Goal: Task Accomplishment & Management: Use online tool/utility

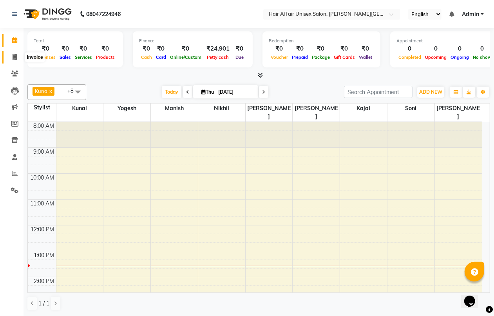
click at [17, 54] on span at bounding box center [15, 57] width 14 height 9
select select "6225"
select select "service"
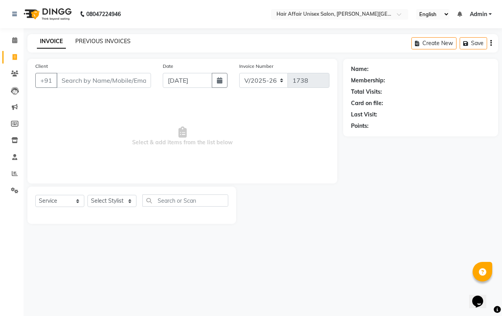
click at [124, 40] on link "PREVIOUS INVOICES" at bounding box center [102, 41] width 55 height 7
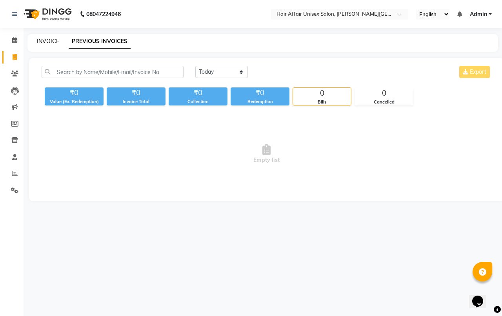
click at [51, 38] on link "INVOICE" at bounding box center [48, 41] width 22 height 7
select select "service"
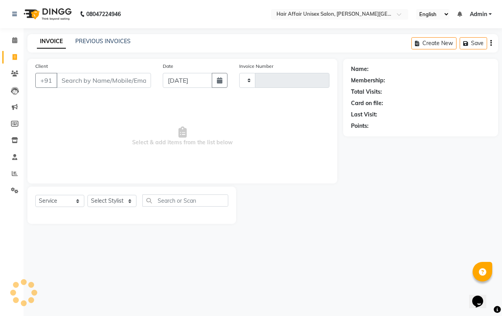
type input "1738"
select select "6225"
